Goal: Find specific page/section: Find specific page/section

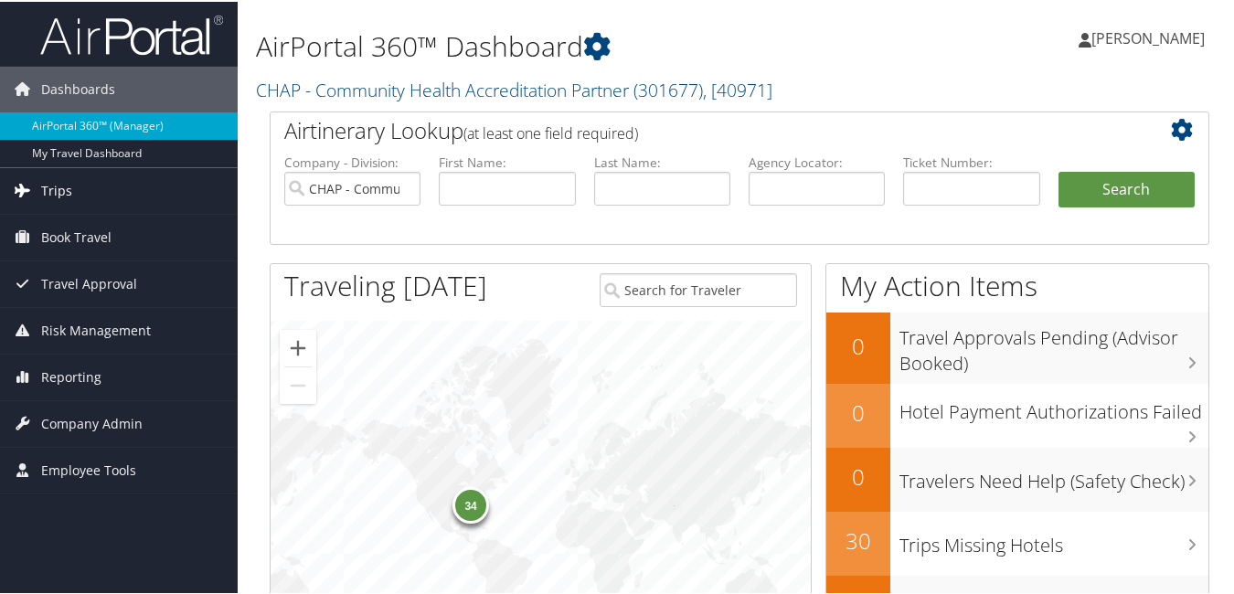
drag, startPoint x: 52, startPoint y: 193, endPoint x: 65, endPoint y: 194, distance: 12.8
click at [52, 193] on span "Trips" at bounding box center [56, 189] width 31 height 46
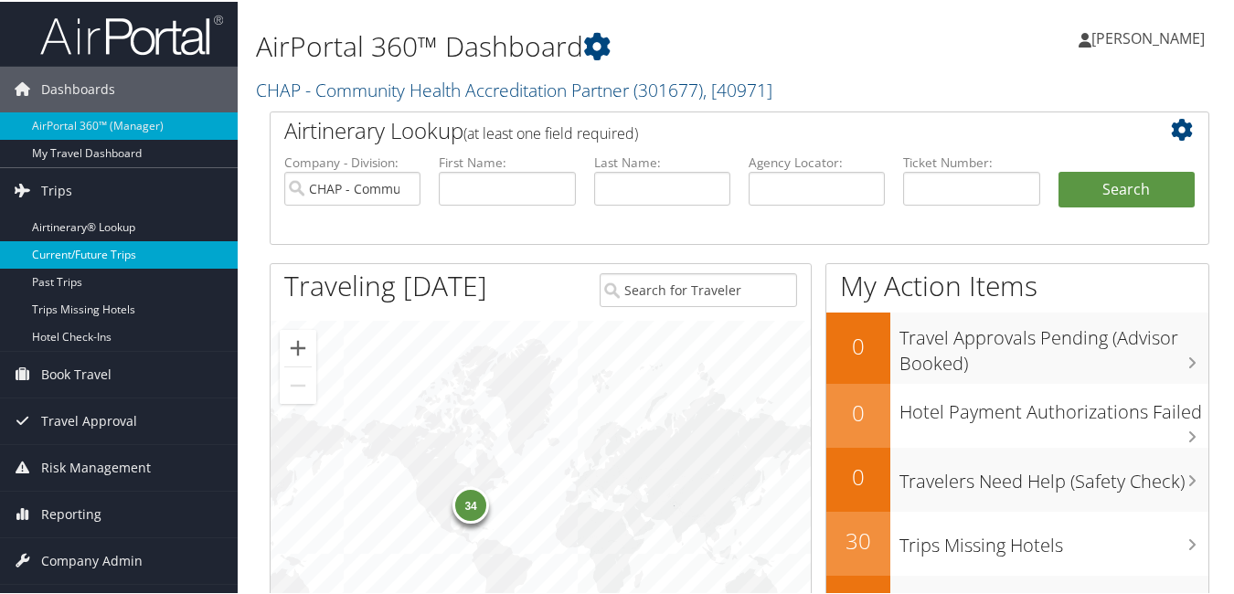
click at [96, 260] on link "Current/Future Trips" at bounding box center [119, 252] width 238 height 27
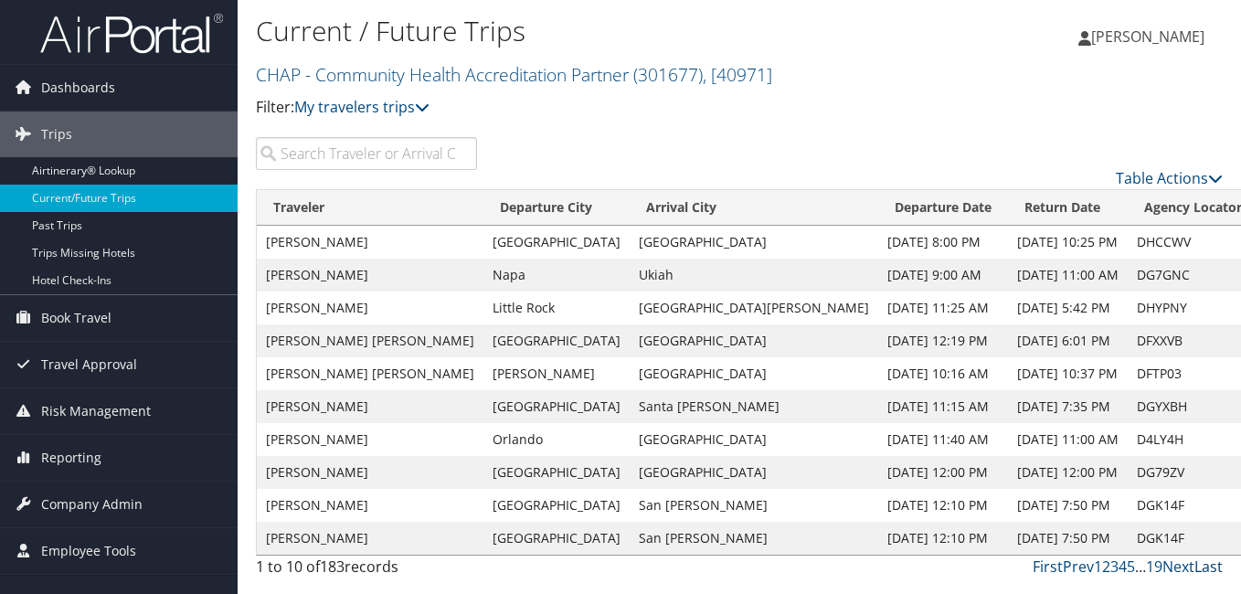
click at [1209, 564] on link "Last" at bounding box center [1209, 567] width 28 height 20
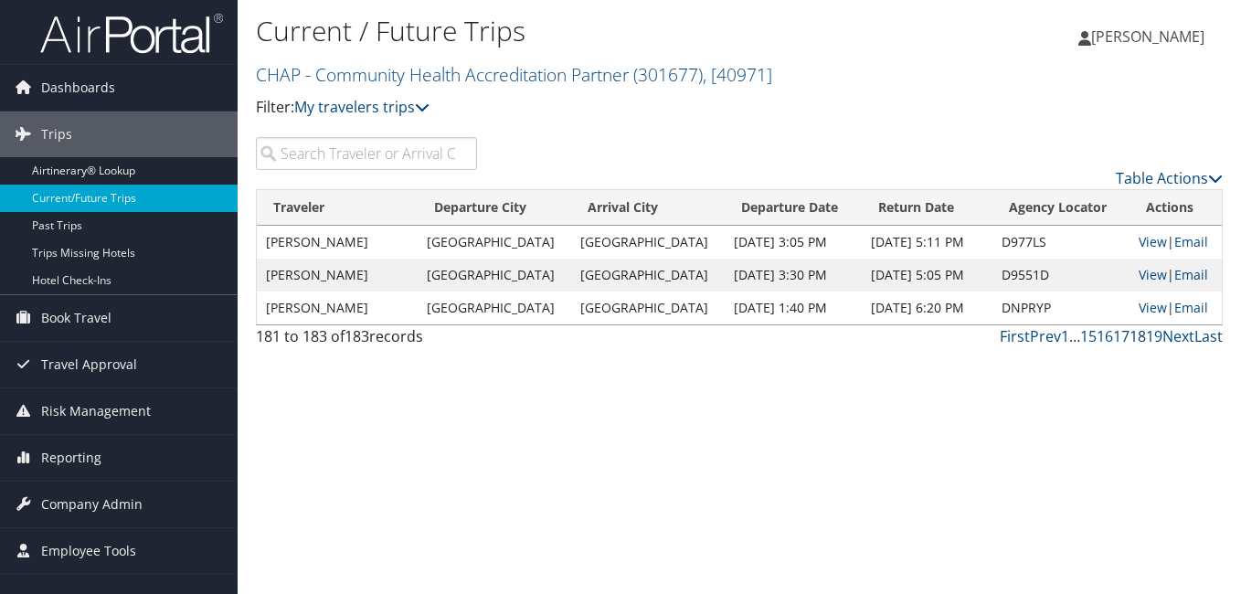
click at [1141, 335] on link "18" at bounding box center [1138, 336] width 16 height 20
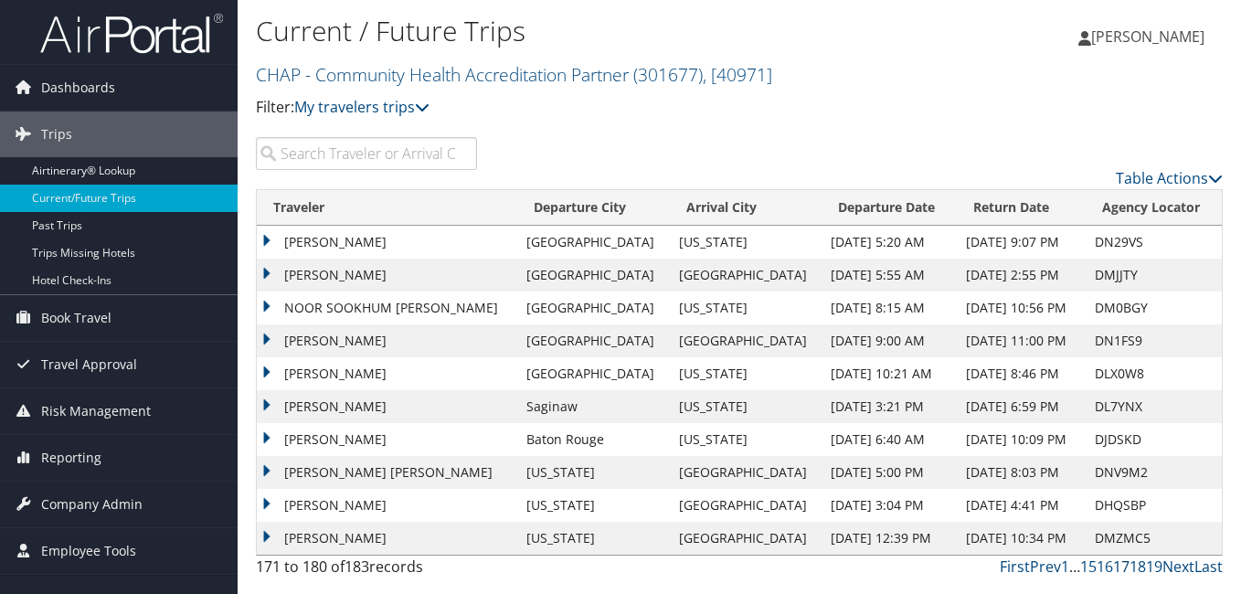
click at [1123, 565] on link "17" at bounding box center [1121, 567] width 16 height 20
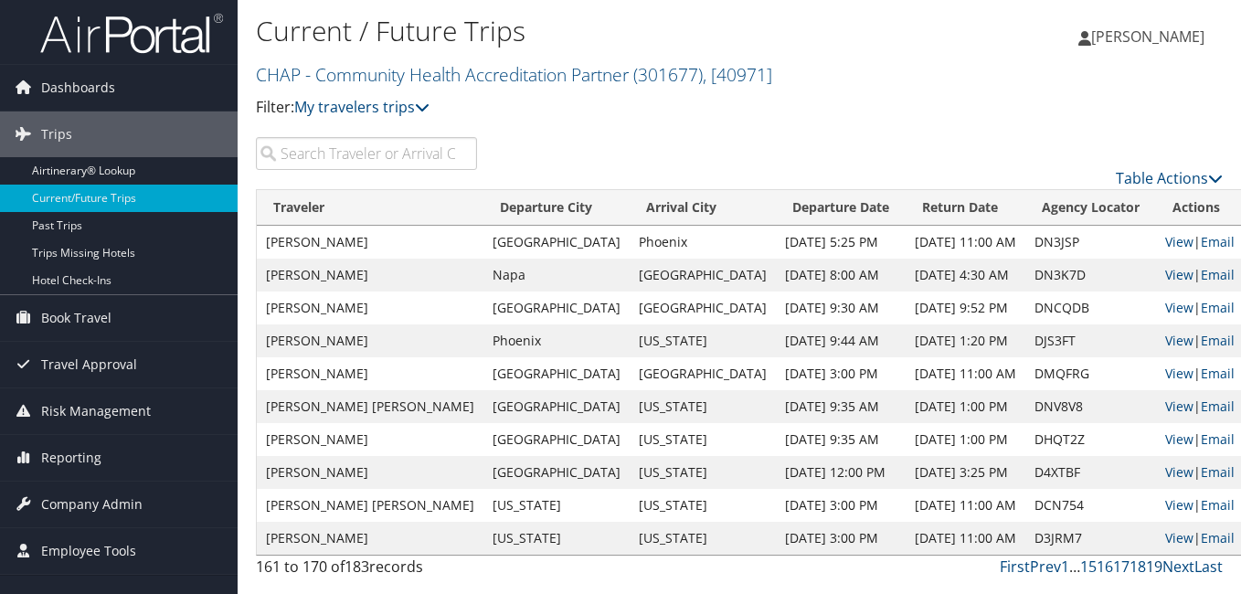
click at [1154, 568] on link "19" at bounding box center [1154, 567] width 16 height 20
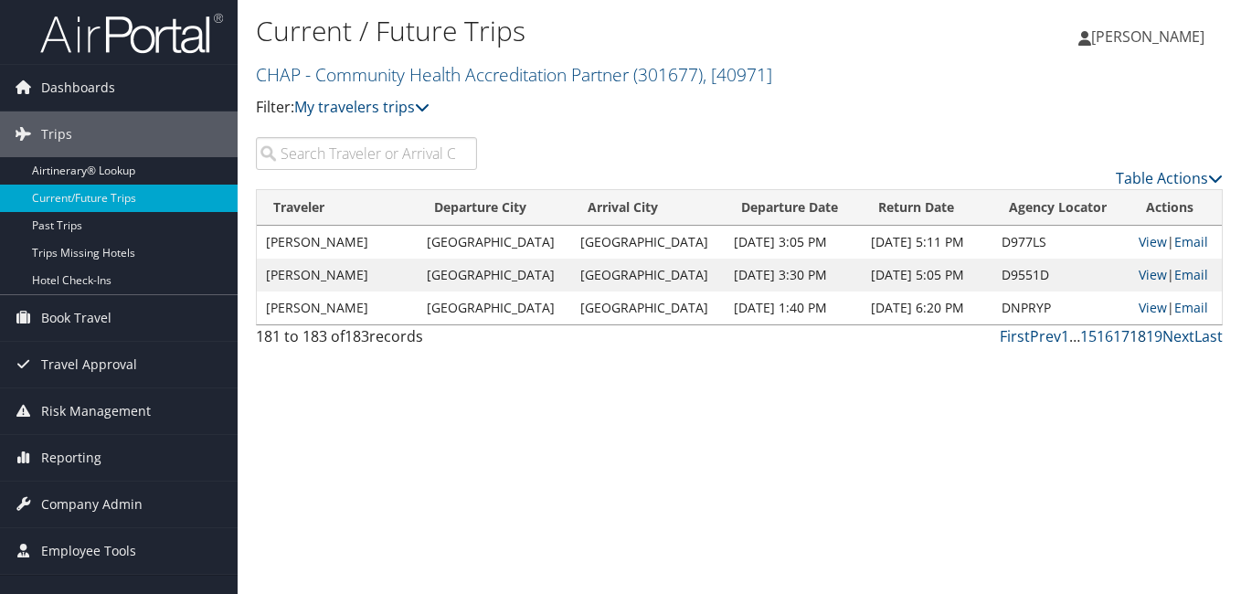
click at [1139, 340] on link "18" at bounding box center [1138, 336] width 16 height 20
